Goal: Obtain resource: Download file/media

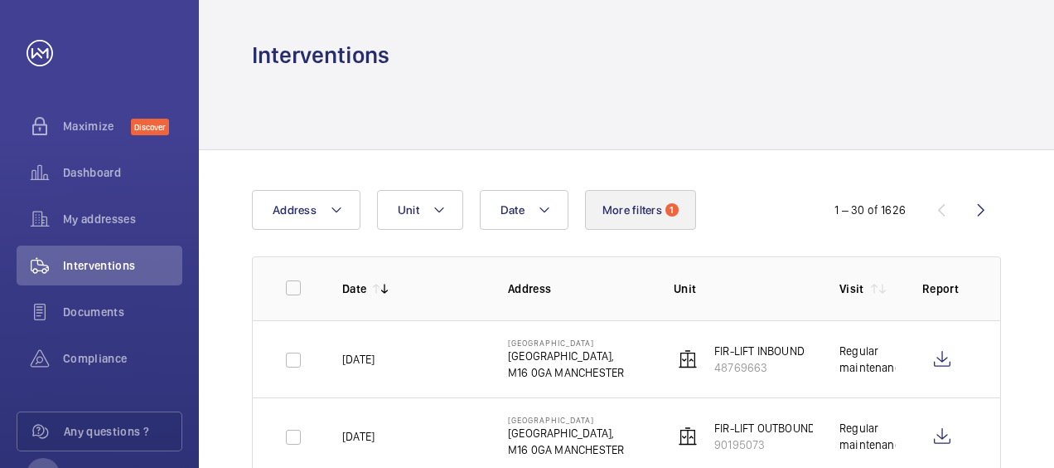
scroll to position [166, 0]
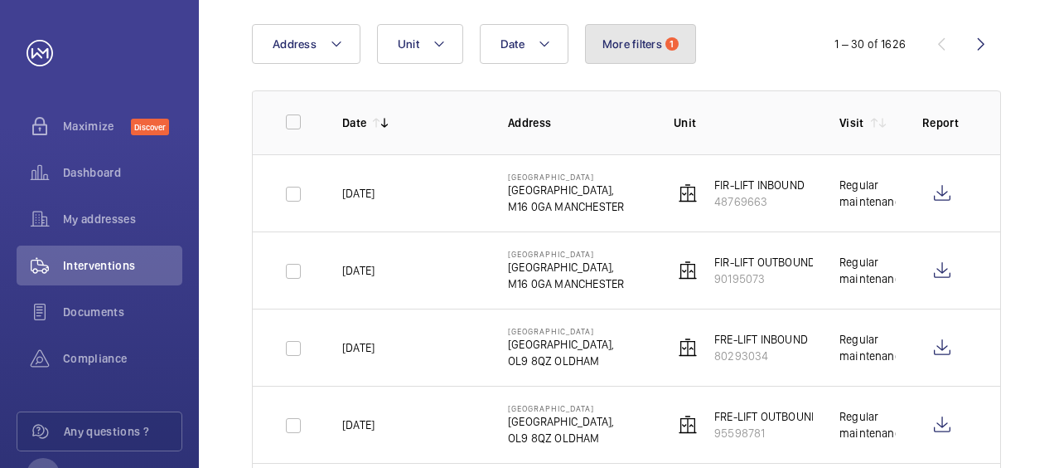
click at [632, 42] on span "More filters" at bounding box center [633, 43] width 60 height 13
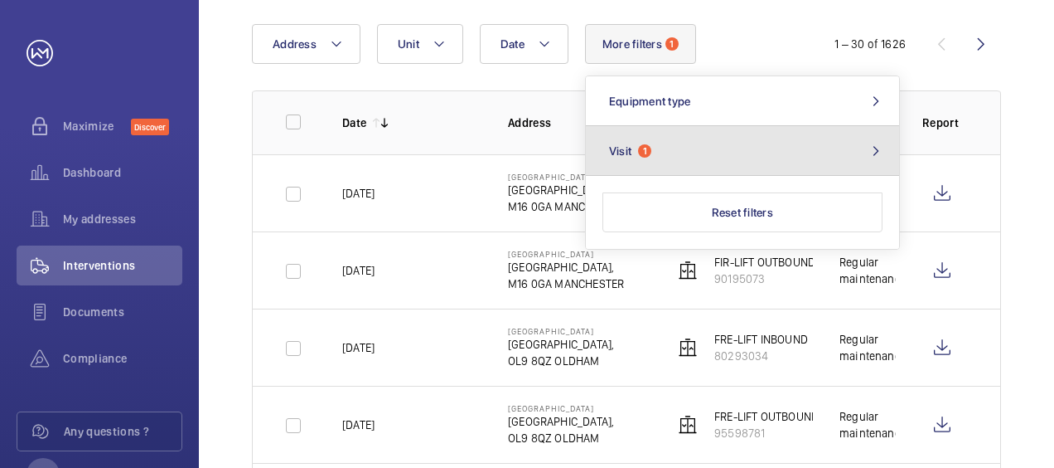
click at [642, 149] on span "1" at bounding box center [644, 150] width 13 height 13
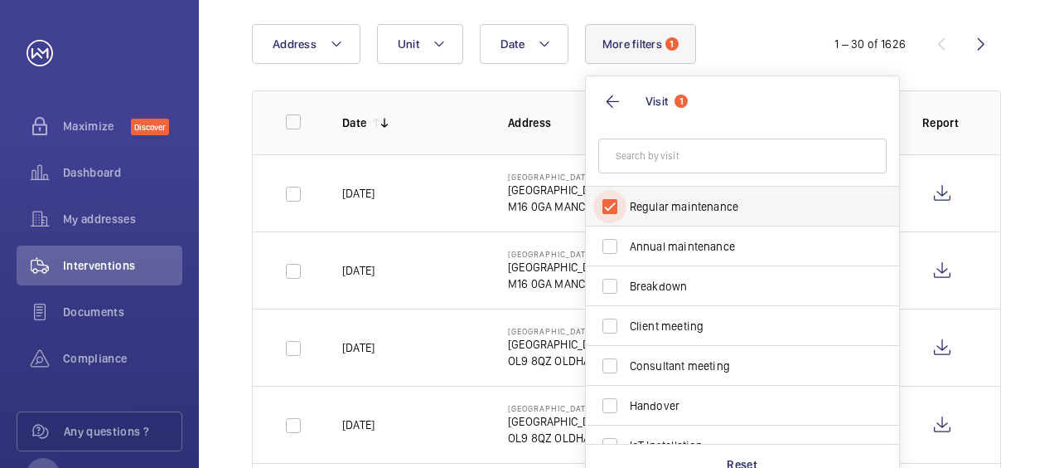
click at [607, 203] on input "Regular maintenance" at bounding box center [610, 206] width 33 height 33
checkbox input "false"
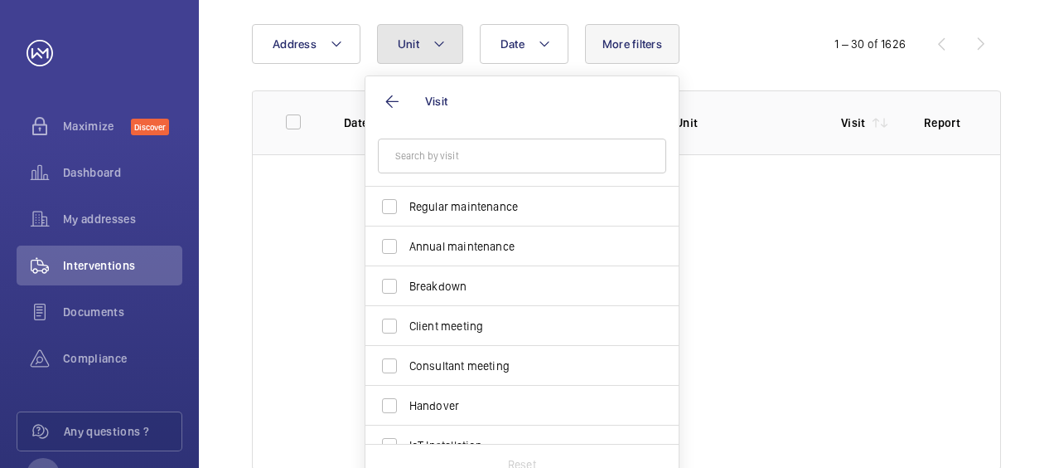
click at [426, 35] on button "Unit" at bounding box center [420, 44] width 86 height 40
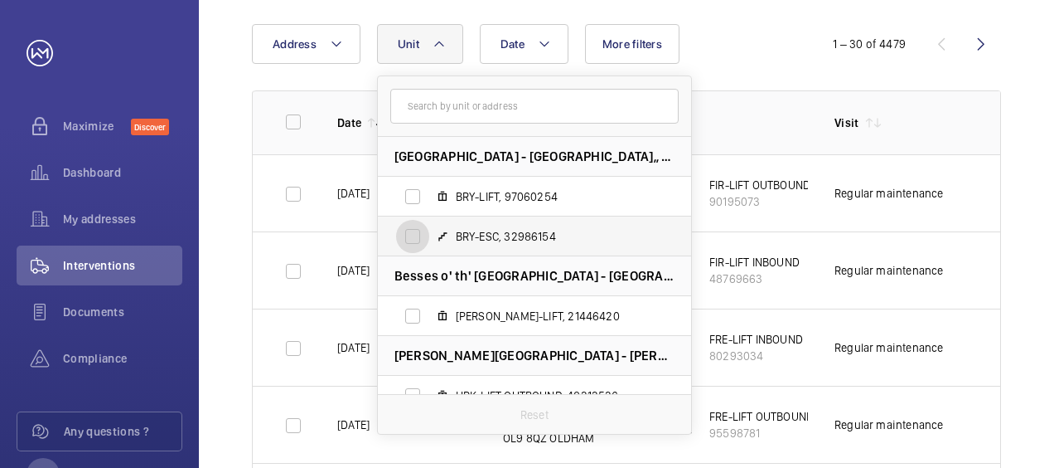
click at [411, 237] on input "BRY-ESC, 32986154" at bounding box center [412, 236] width 33 height 33
checkbox input "true"
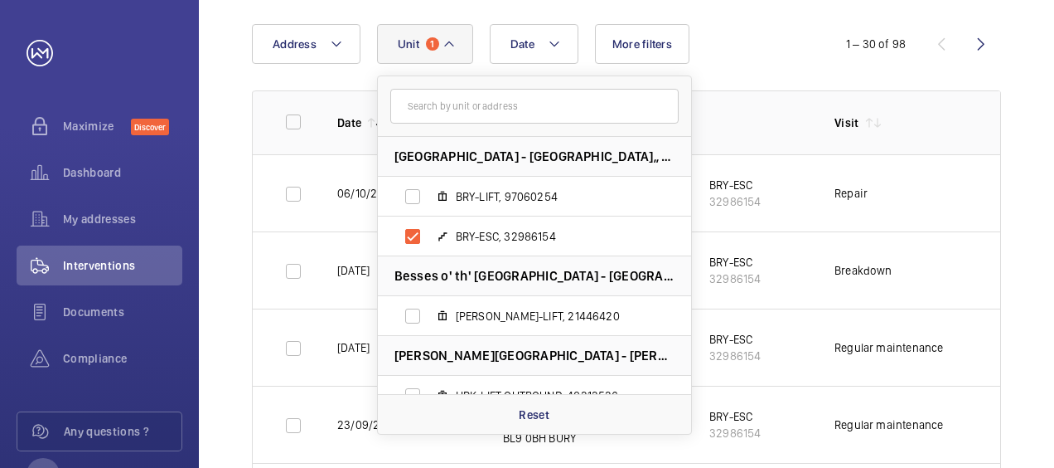
click at [823, 62] on div "Date Address Unit [GEOGRAPHIC_DATA] - [GEOGRAPHIC_DATA]-LIFT, 97060254 BRY-ESC,…" at bounding box center [626, 44] width 749 height 40
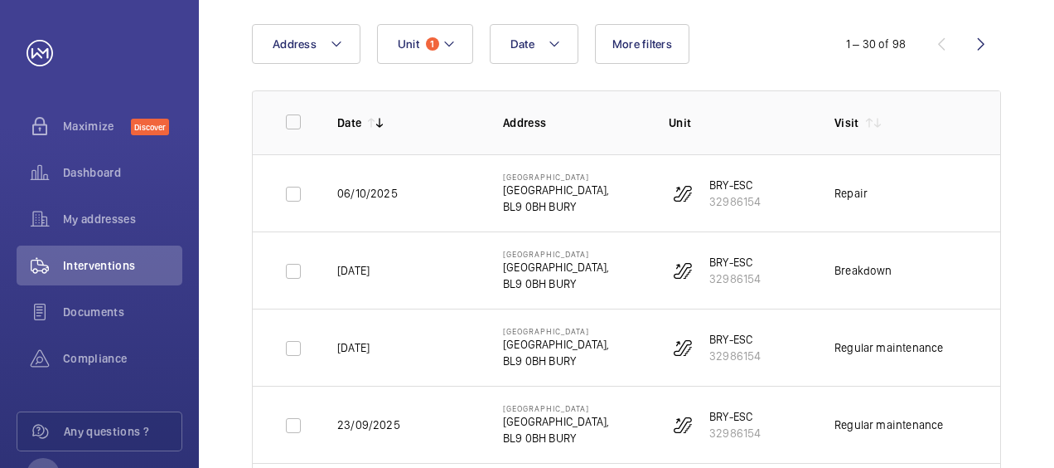
click at [932, 206] on td "Repair" at bounding box center [891, 192] width 166 height 77
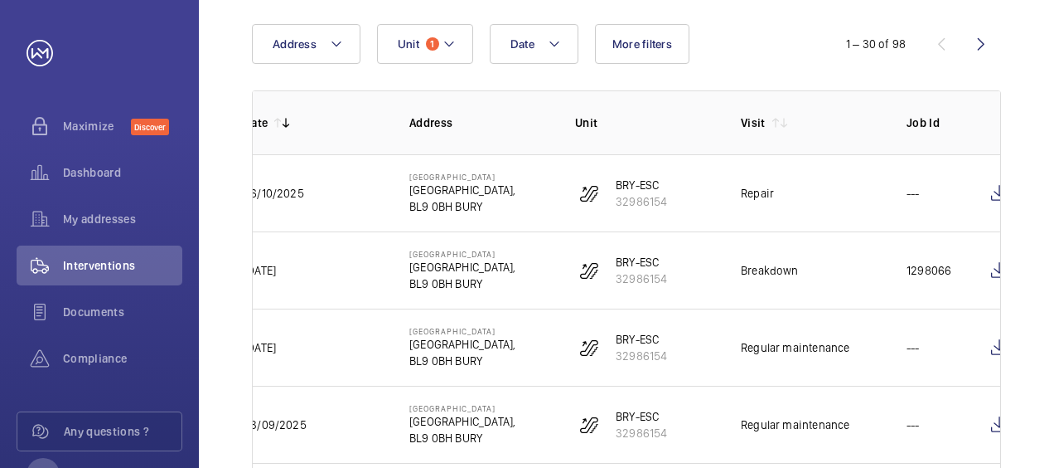
scroll to position [0, 115]
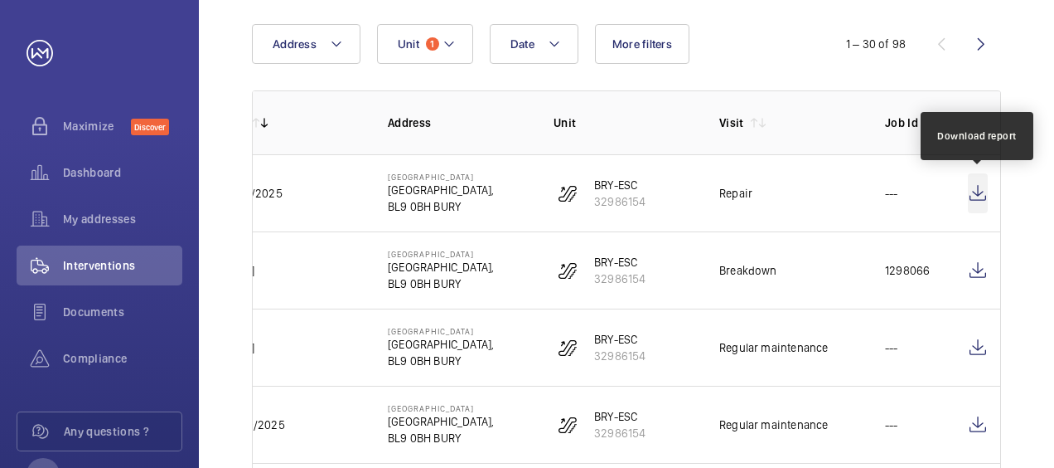
click at [985, 196] on wm-front-icon-button at bounding box center [978, 193] width 20 height 40
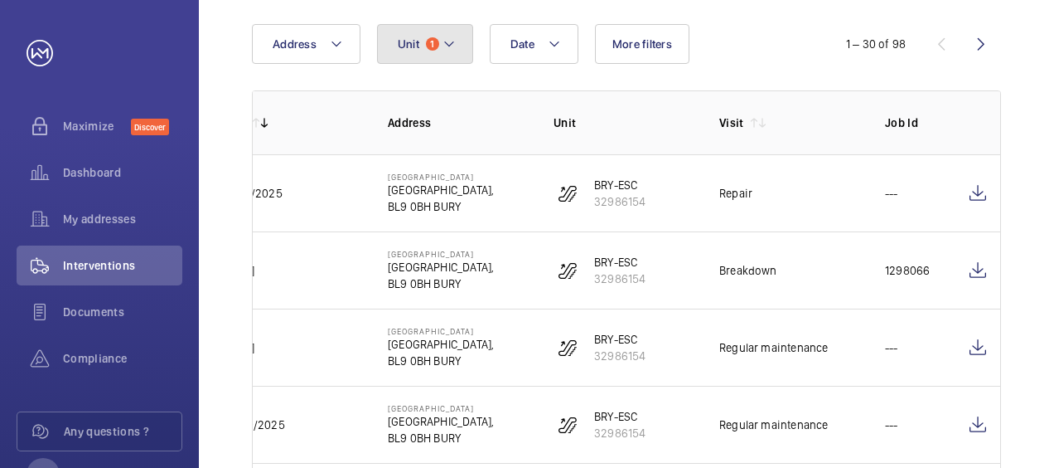
click at [443, 40] on mat-icon at bounding box center [449, 44] width 13 height 20
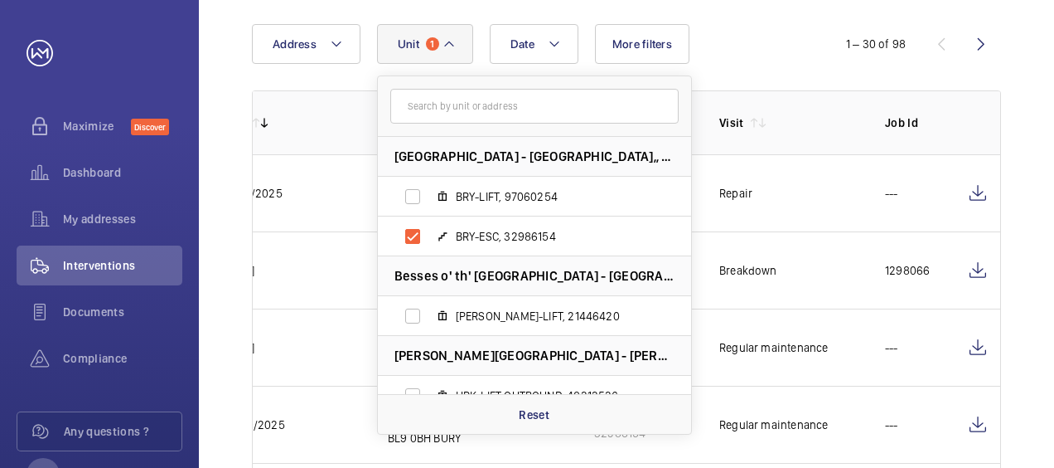
click at [443, 40] on mat-icon at bounding box center [449, 44] width 13 height 20
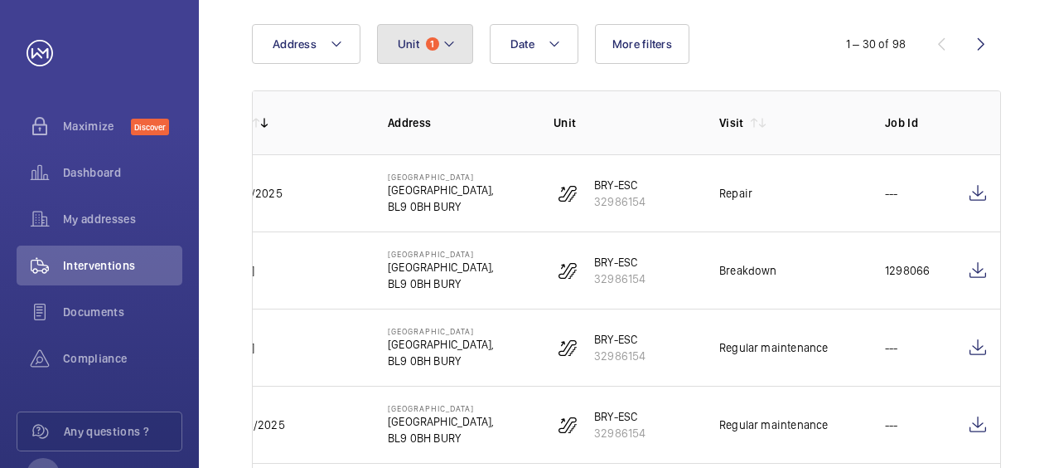
click at [443, 40] on mat-icon at bounding box center [449, 44] width 13 height 20
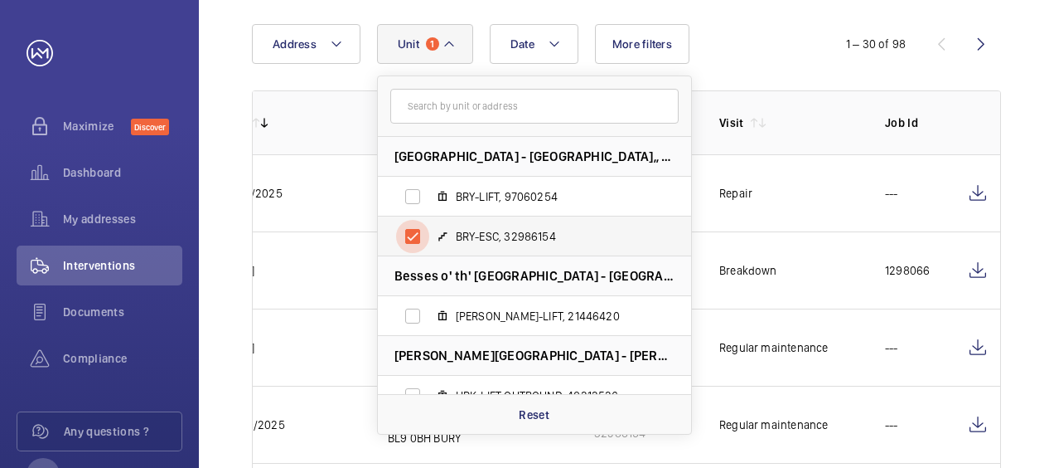
click at [413, 242] on input "BRY-ESC, 32986154" at bounding box center [412, 236] width 33 height 33
checkbox input "false"
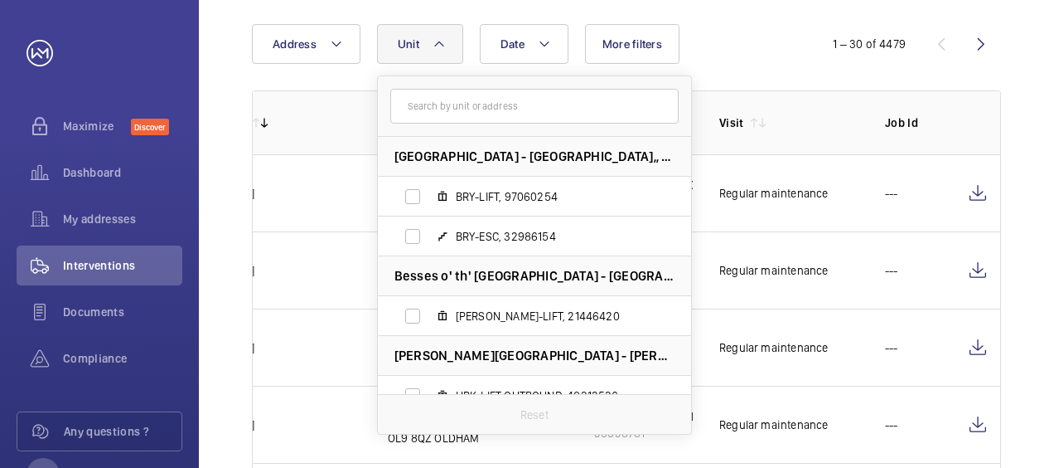
click at [441, 46] on mat-icon at bounding box center [439, 44] width 13 height 20
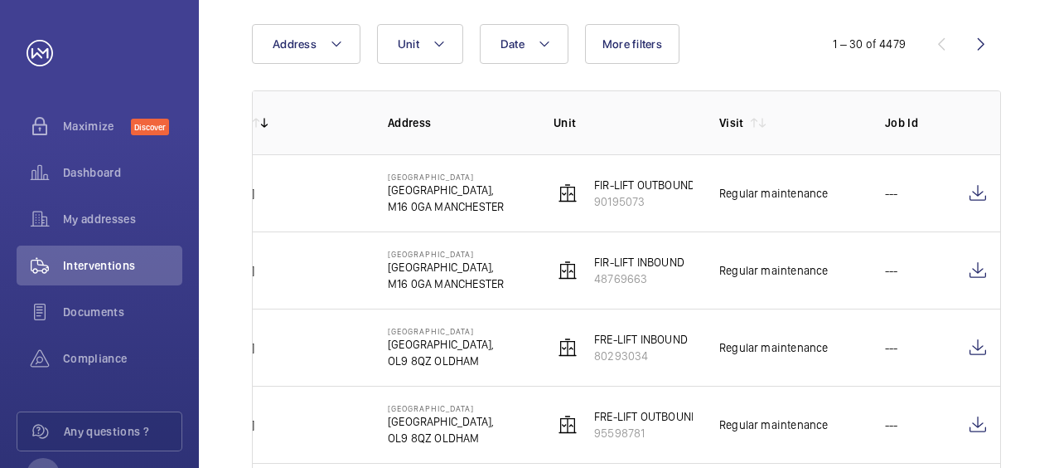
click at [826, 162] on td "Regular maintenance" at bounding box center [776, 192] width 166 height 77
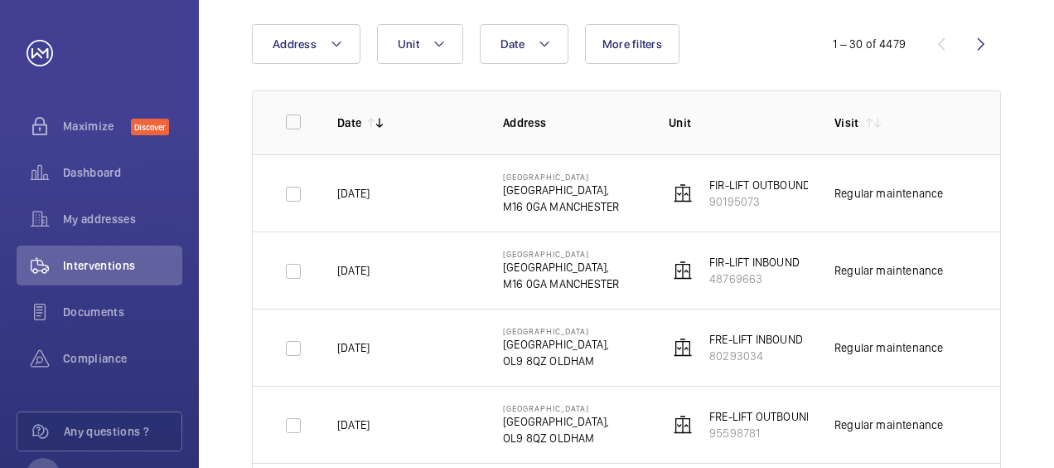
click at [1054, 121] on html "Your request has been sent. We will contact you soon. Maximize Discover Dashboa…" at bounding box center [527, 234] width 1054 height 468
